Goal: Task Accomplishment & Management: Manage account settings

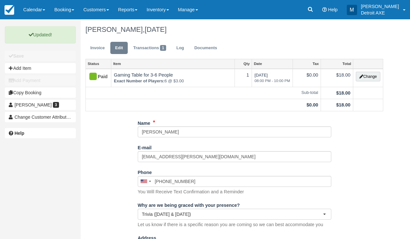
select select "Trivia ([DATE] & [DATE])"
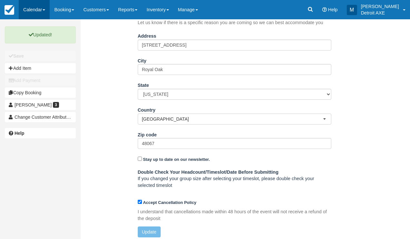
click at [39, 15] on link "Calendar" at bounding box center [34, 9] width 31 height 19
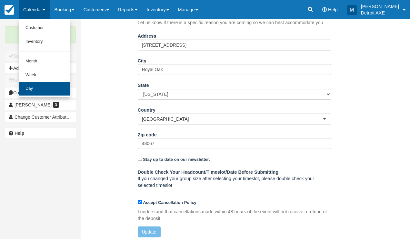
click at [30, 88] on link "Day" at bounding box center [44, 89] width 51 height 14
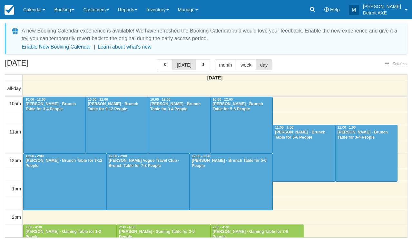
select select
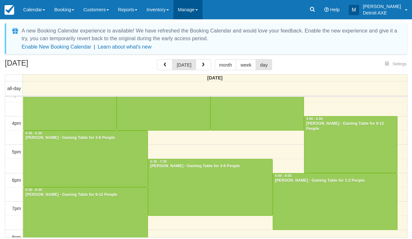
select select
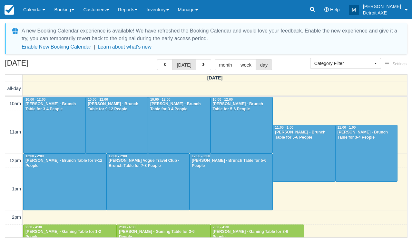
select select
drag, startPoint x: 0, startPoint y: 0, endPoint x: 25, endPoint y: 14, distance: 28.4
click at [25, 14] on link "Calendar" at bounding box center [34, 9] width 31 height 19
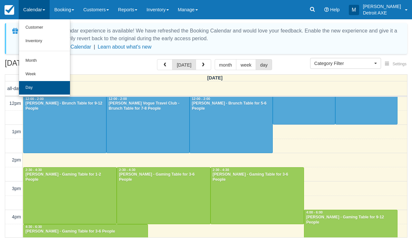
click at [35, 84] on link "Day" at bounding box center [44, 88] width 51 height 14
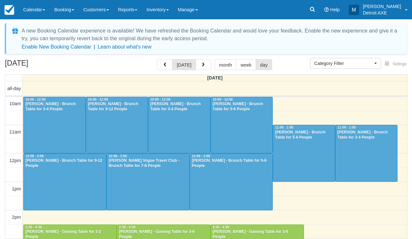
select select
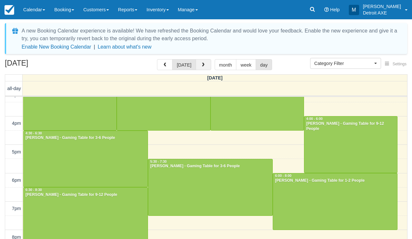
click at [208, 63] on button "button" at bounding box center [203, 64] width 15 height 11
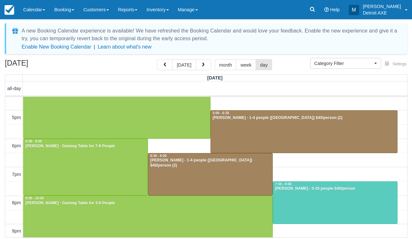
scroll to position [128, 0]
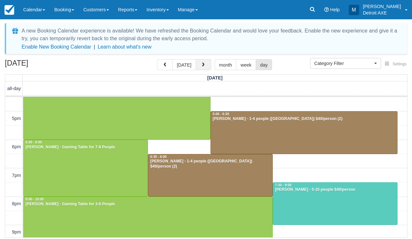
click at [200, 68] on button "button" at bounding box center [203, 64] width 15 height 11
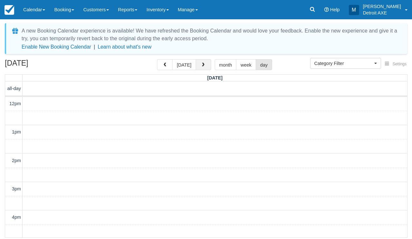
scroll to position [171, 0]
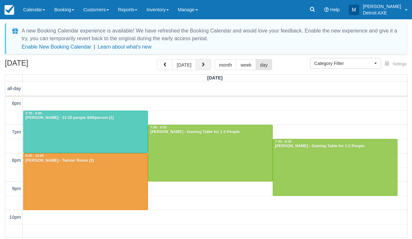
click at [200, 68] on button "button" at bounding box center [203, 64] width 15 height 11
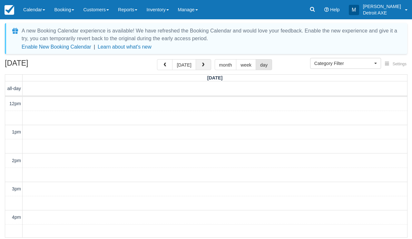
scroll to position [171, 0]
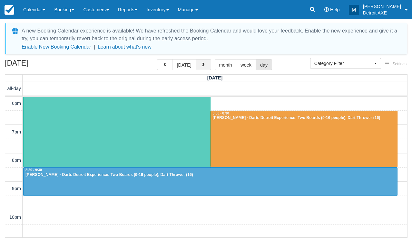
click at [201, 63] on span "button" at bounding box center [203, 65] width 5 height 5
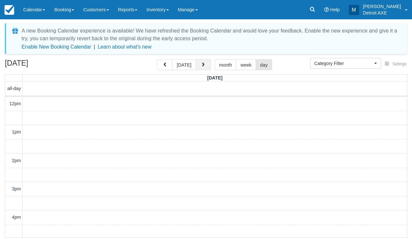
scroll to position [171, 0]
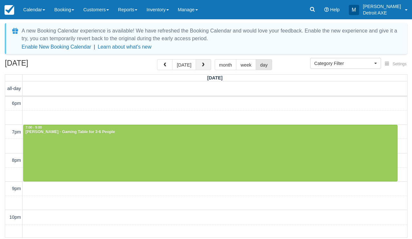
click at [201, 63] on span "button" at bounding box center [203, 65] width 5 height 5
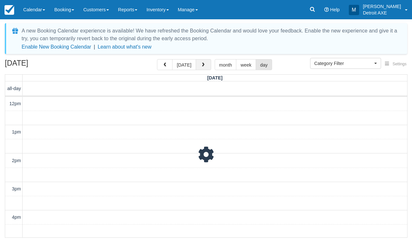
scroll to position [171, 0]
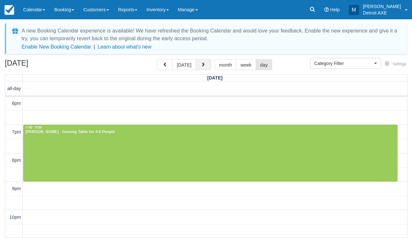
click at [201, 63] on span "button" at bounding box center [203, 65] width 5 height 5
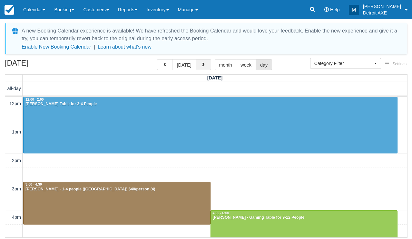
click at [201, 64] on span "button" at bounding box center [203, 65] width 5 height 5
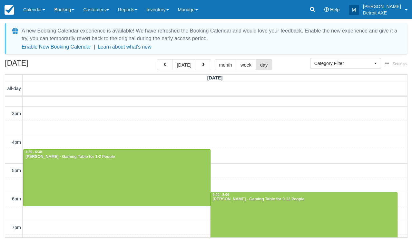
scroll to position [90, 0]
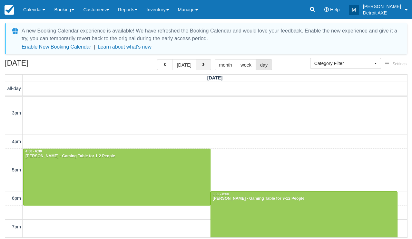
click at [201, 65] on span "button" at bounding box center [203, 65] width 5 height 5
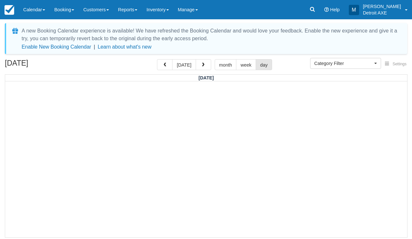
click at [201, 64] on span "button" at bounding box center [203, 65] width 5 height 5
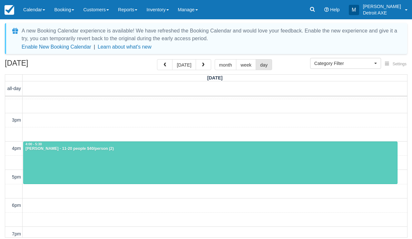
scroll to position [67, 0]
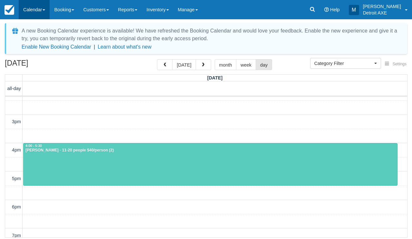
click at [44, 5] on link "Calendar" at bounding box center [34, 9] width 31 height 19
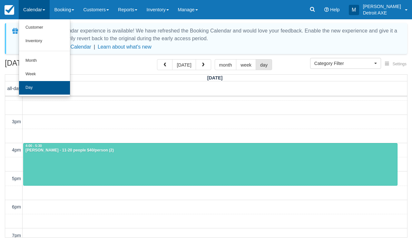
click at [41, 91] on link "Day" at bounding box center [44, 88] width 51 height 14
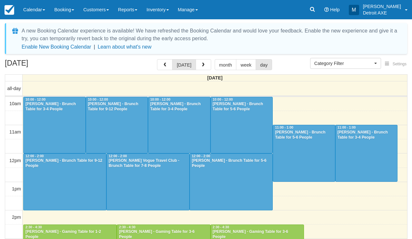
select select
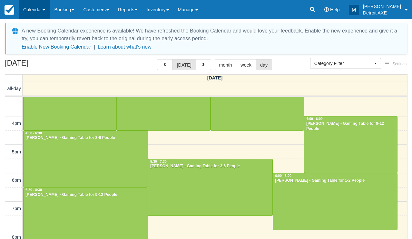
click at [45, 9] on link "Calendar" at bounding box center [34, 9] width 31 height 19
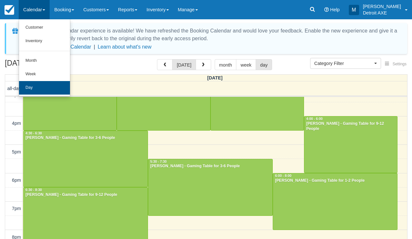
click at [45, 85] on link "Day" at bounding box center [44, 88] width 51 height 14
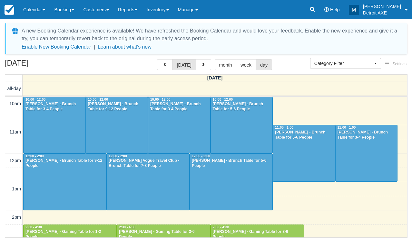
select select
